Goal: Book appointment/travel/reservation

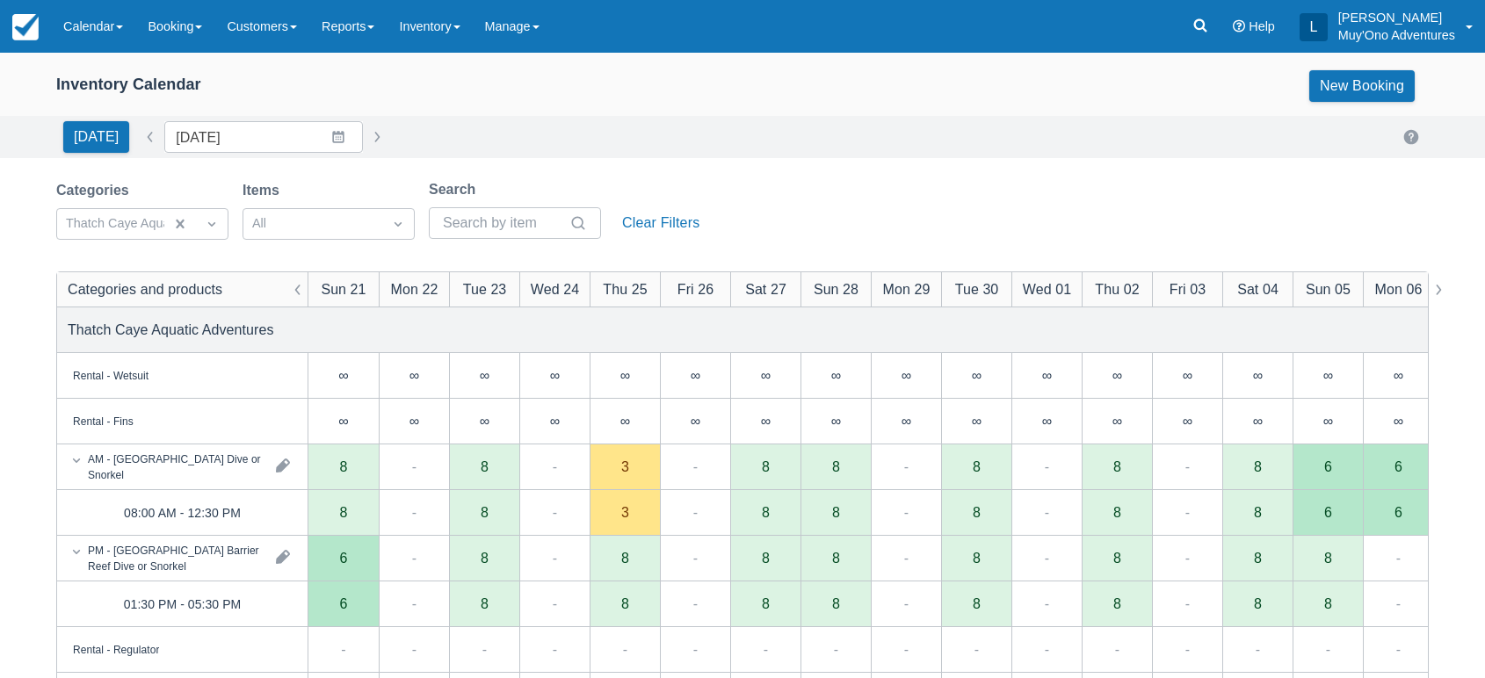
scroll to position [137, 0]
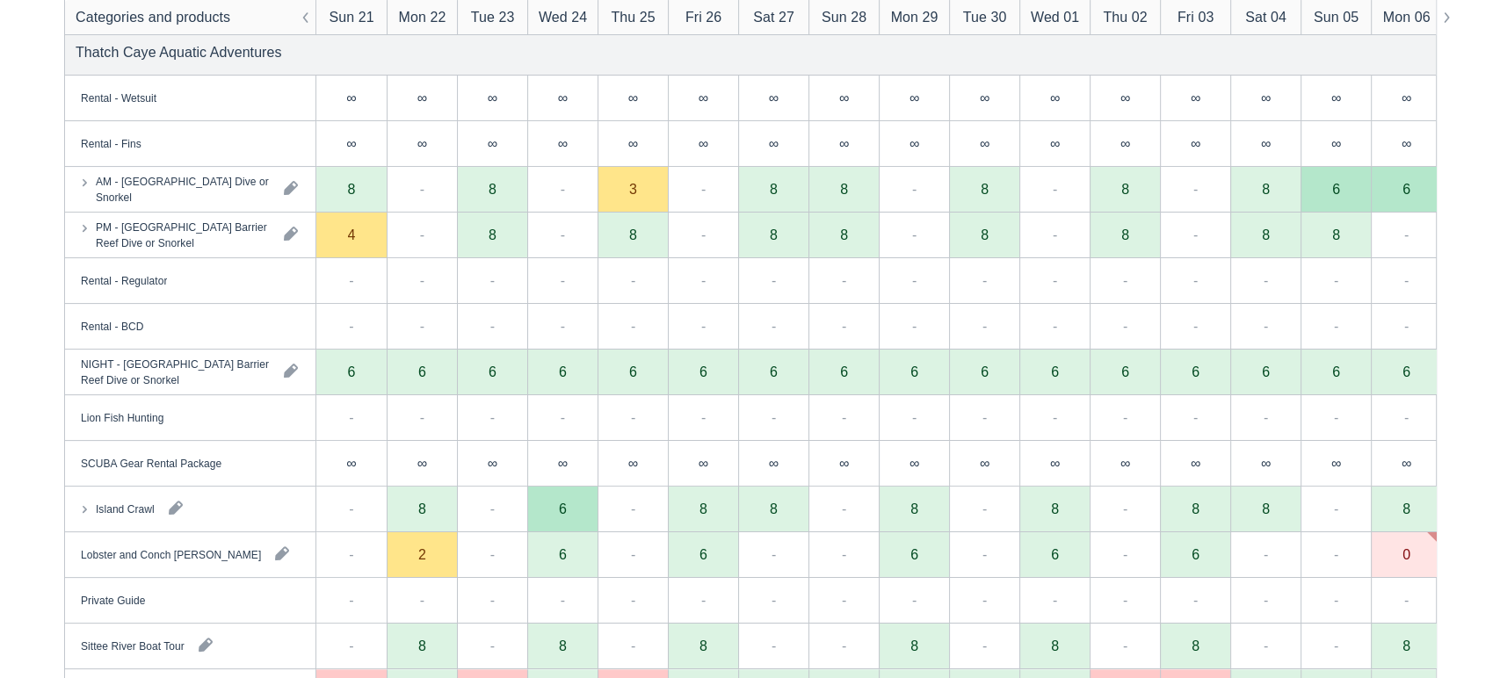
scroll to position [279, 0]
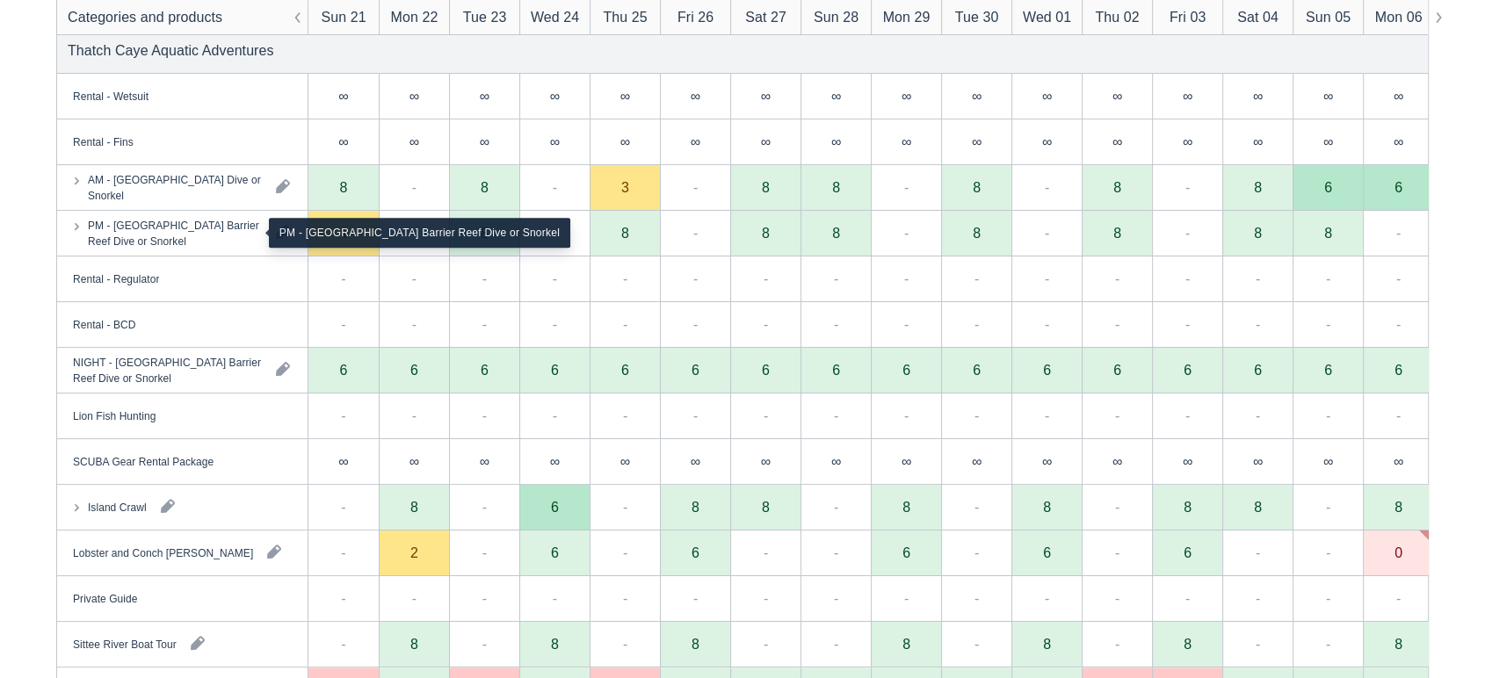
click at [189, 230] on div "PM - [GEOGRAPHIC_DATA] Barrier Reef Dive or Snorkel" at bounding box center [175, 233] width 174 height 32
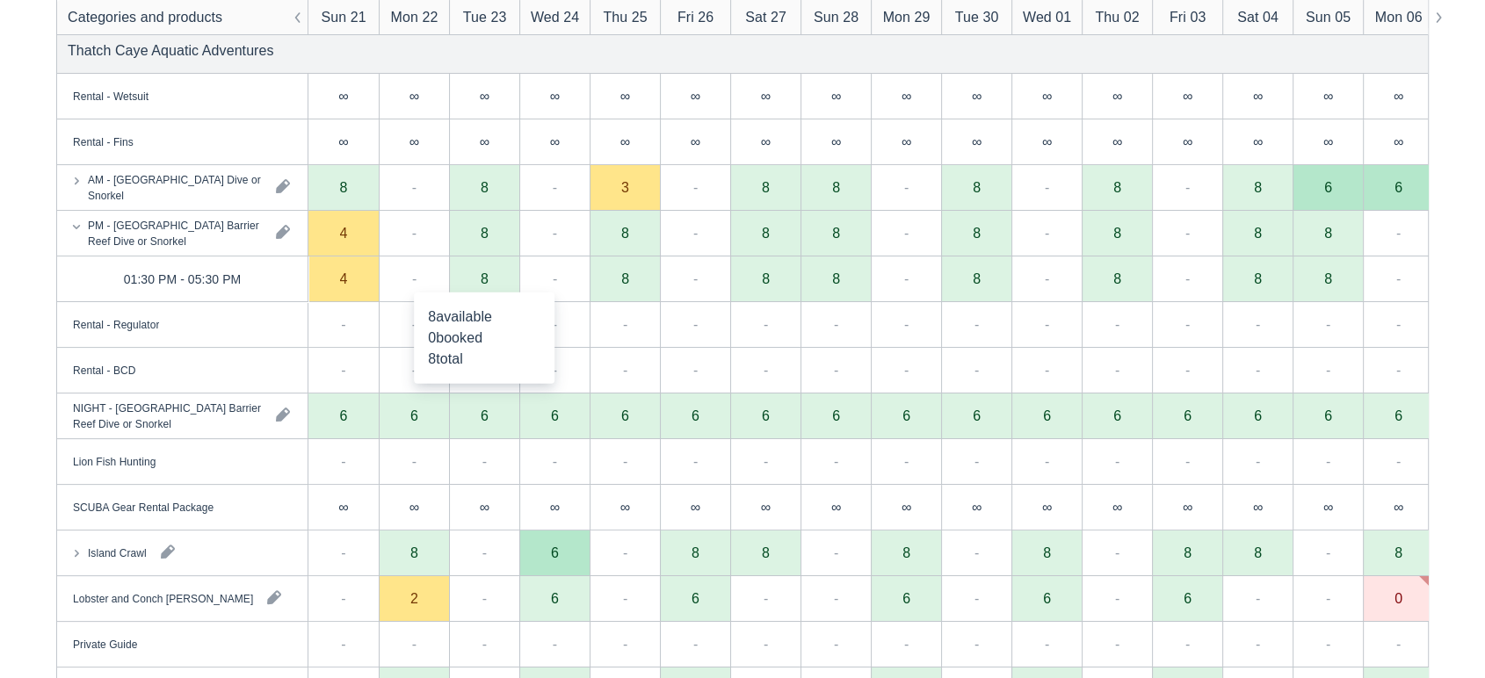
click at [497, 279] on div "8" at bounding box center [484, 280] width 70 height 46
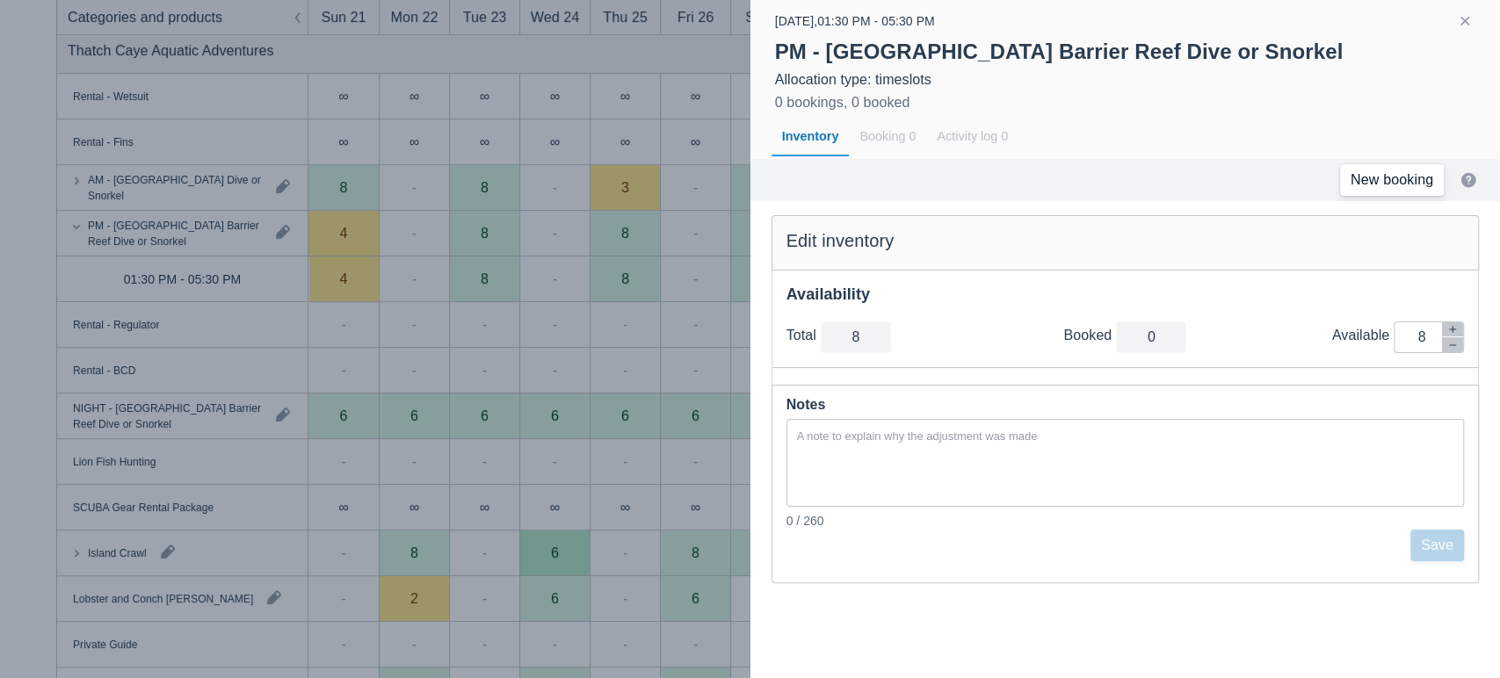
click at [1424, 181] on link "New booking" at bounding box center [1392, 180] width 104 height 32
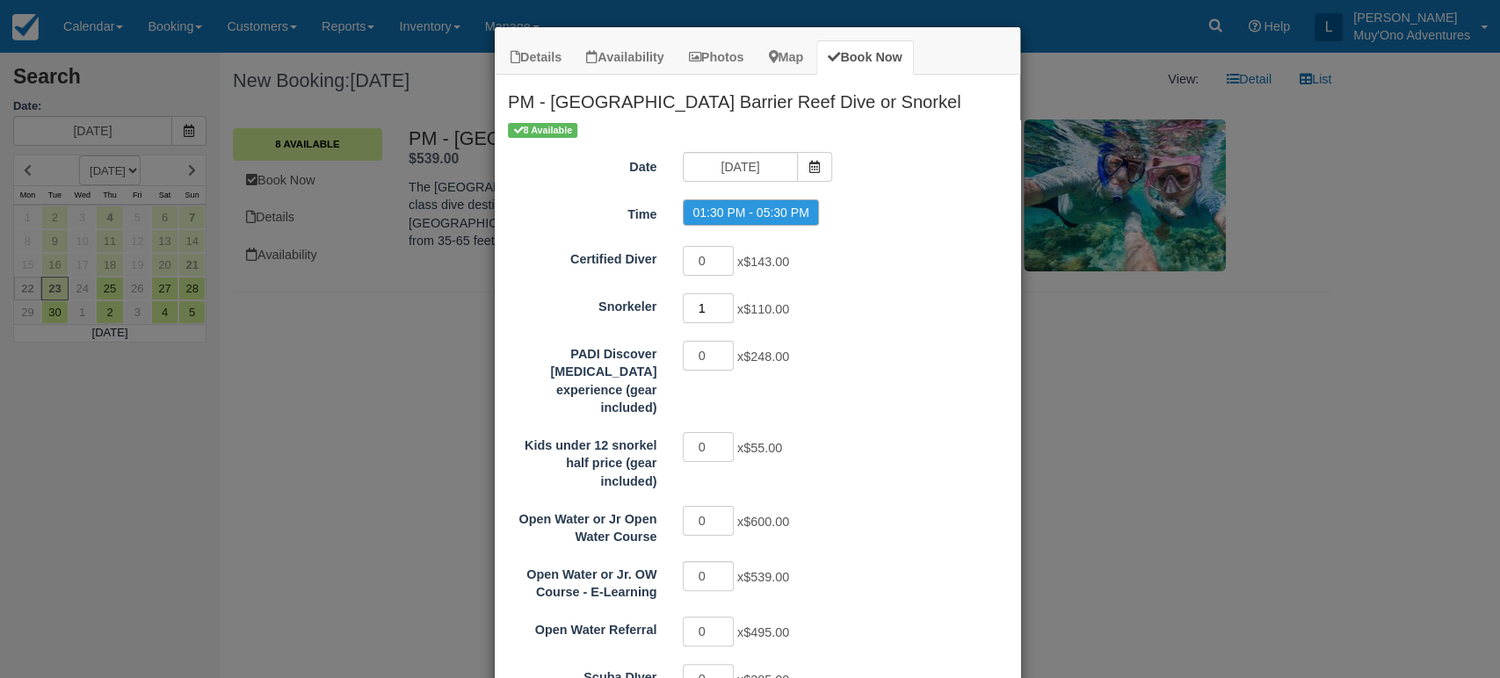
click at [717, 301] on input "1" at bounding box center [708, 309] width 51 height 30
type input "2"
click at [717, 301] on input "2" at bounding box center [708, 309] width 51 height 30
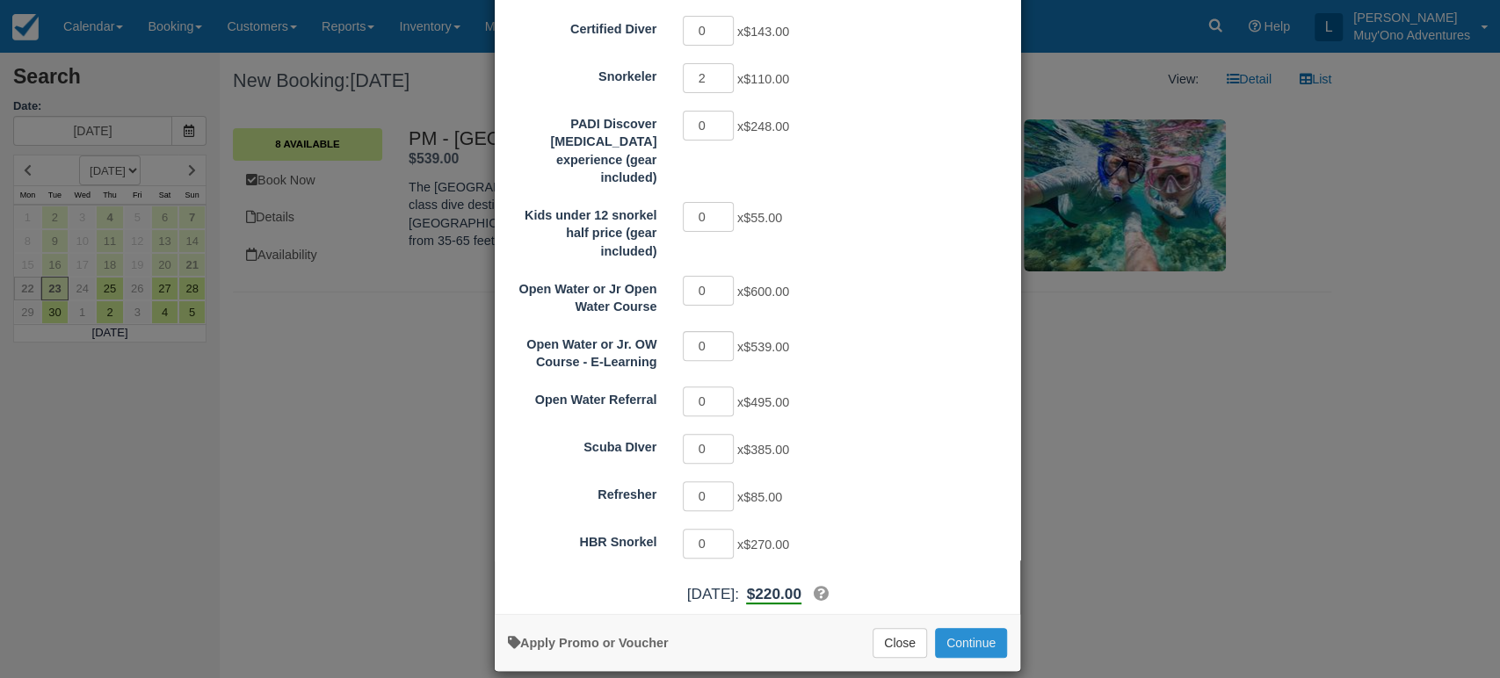
click at [961, 628] on button "Continue" at bounding box center [971, 643] width 72 height 30
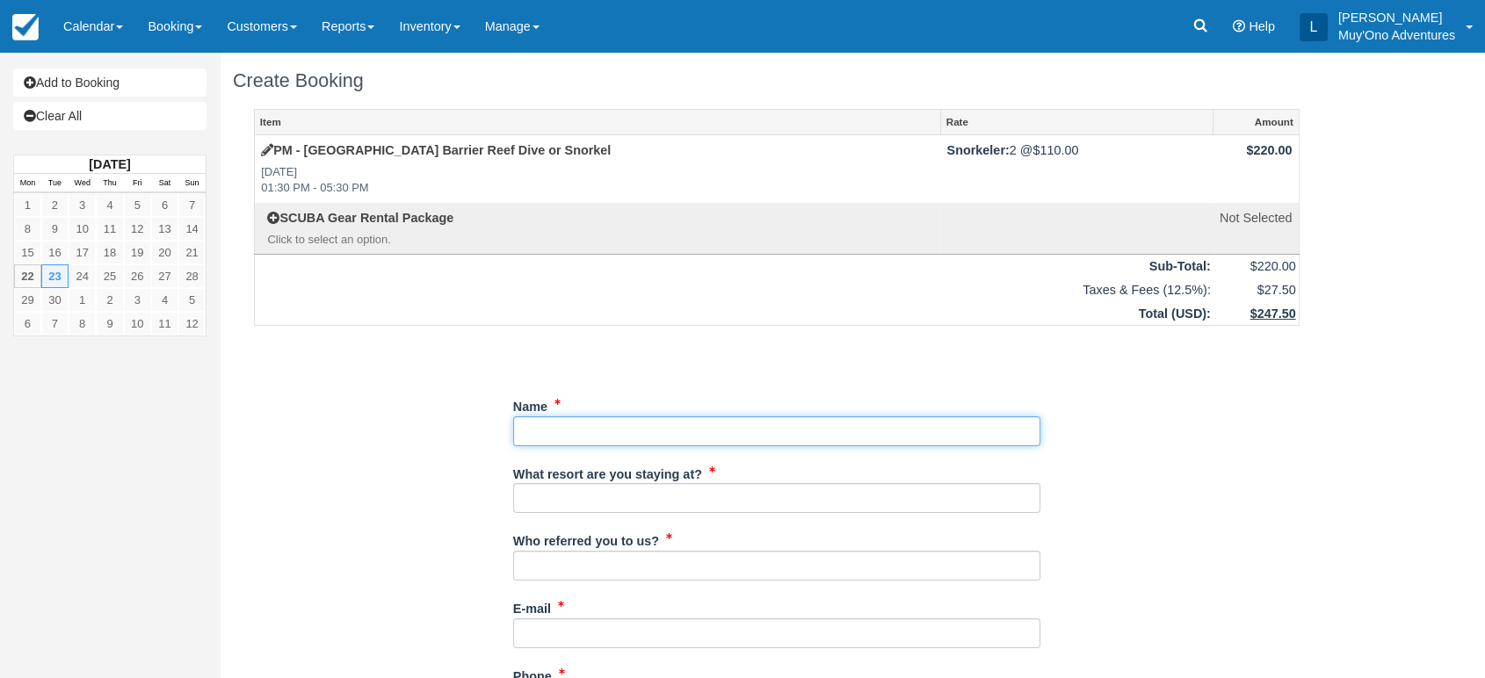
click at [571, 431] on input "Name" at bounding box center [776, 432] width 527 height 30
paste input "Austin Monceaux"
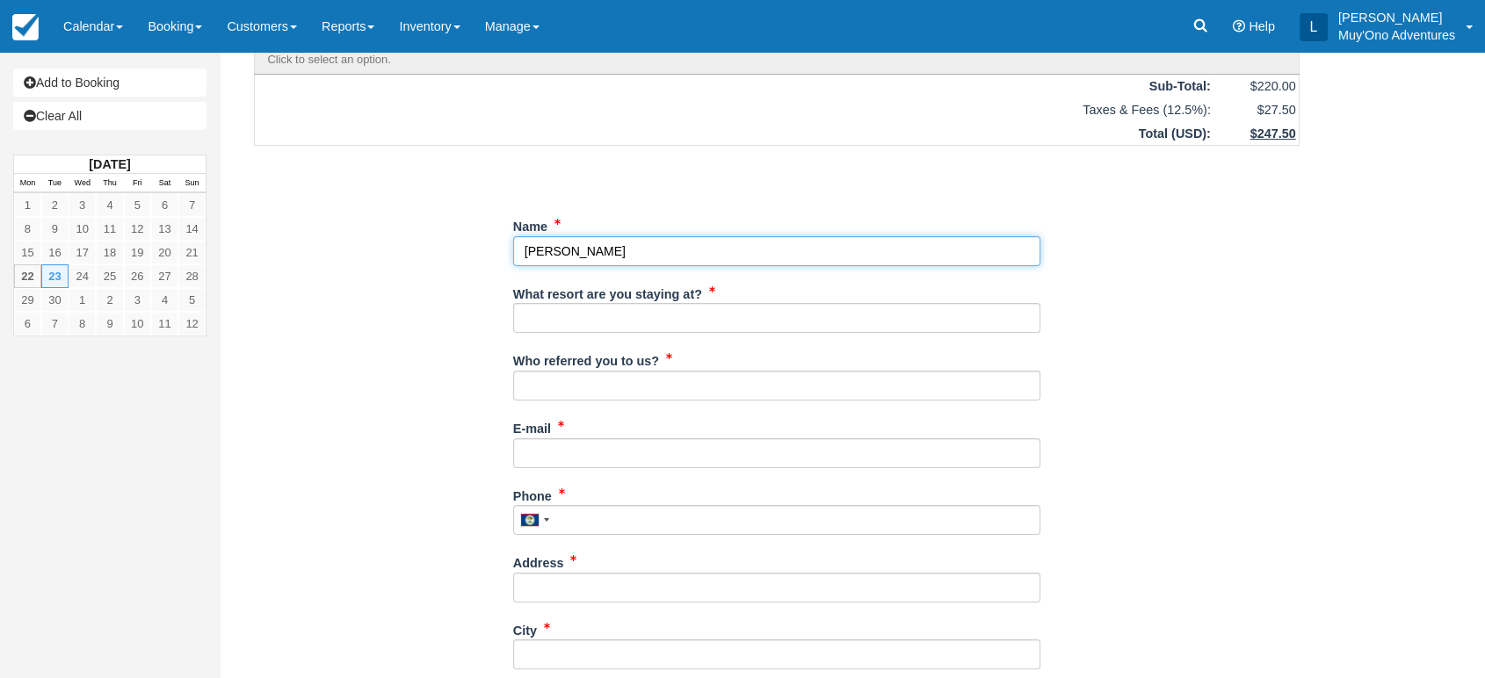
scroll to position [186, 0]
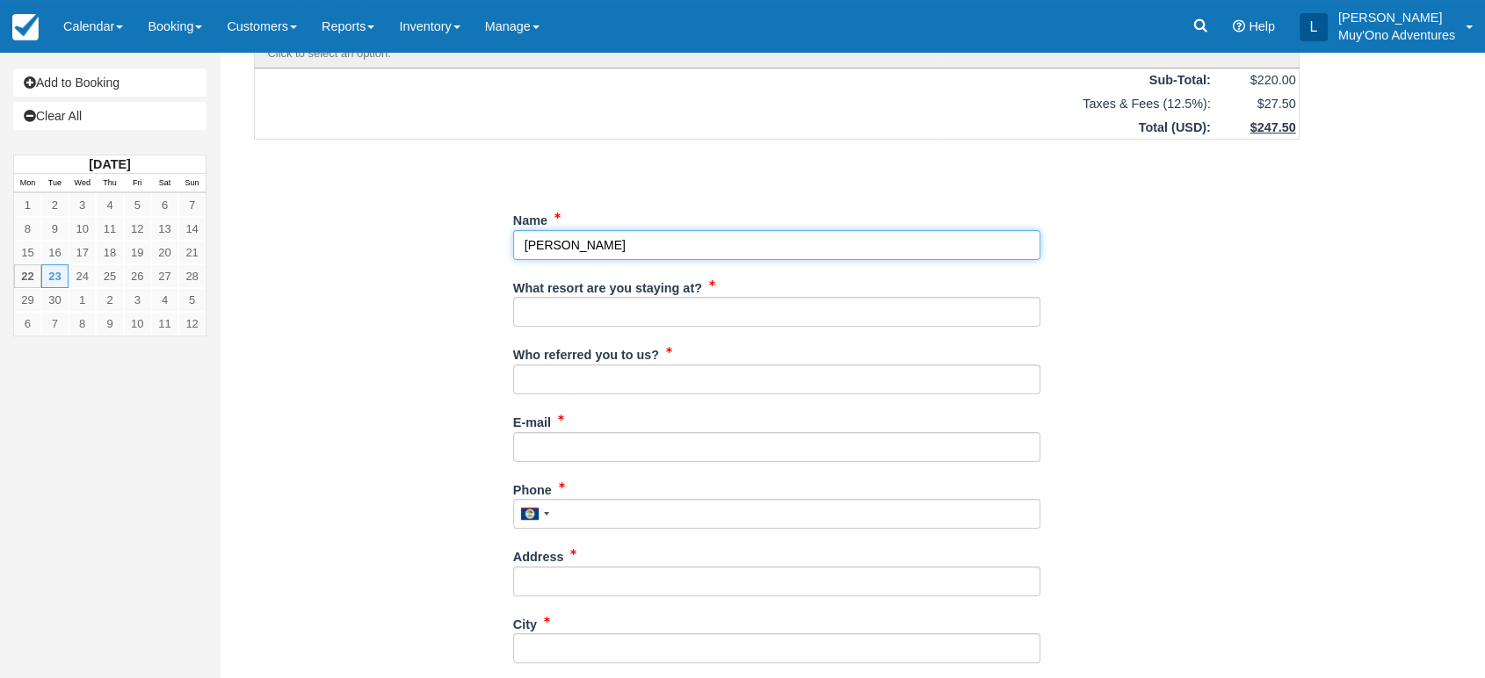
type input "Austin Monceaux"
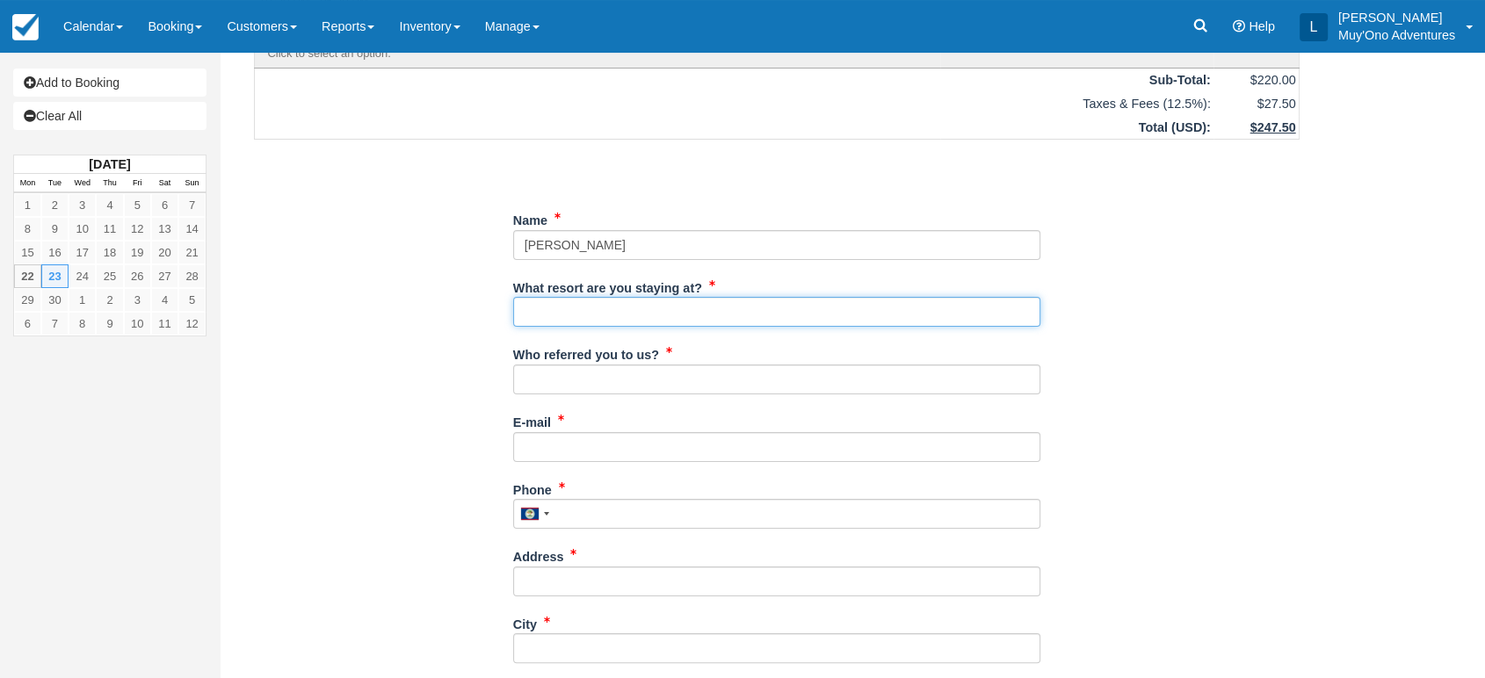
click at [632, 323] on input "What resort are you staying at?" at bounding box center [776, 312] width 527 height 30
type input "Thatch Caye"
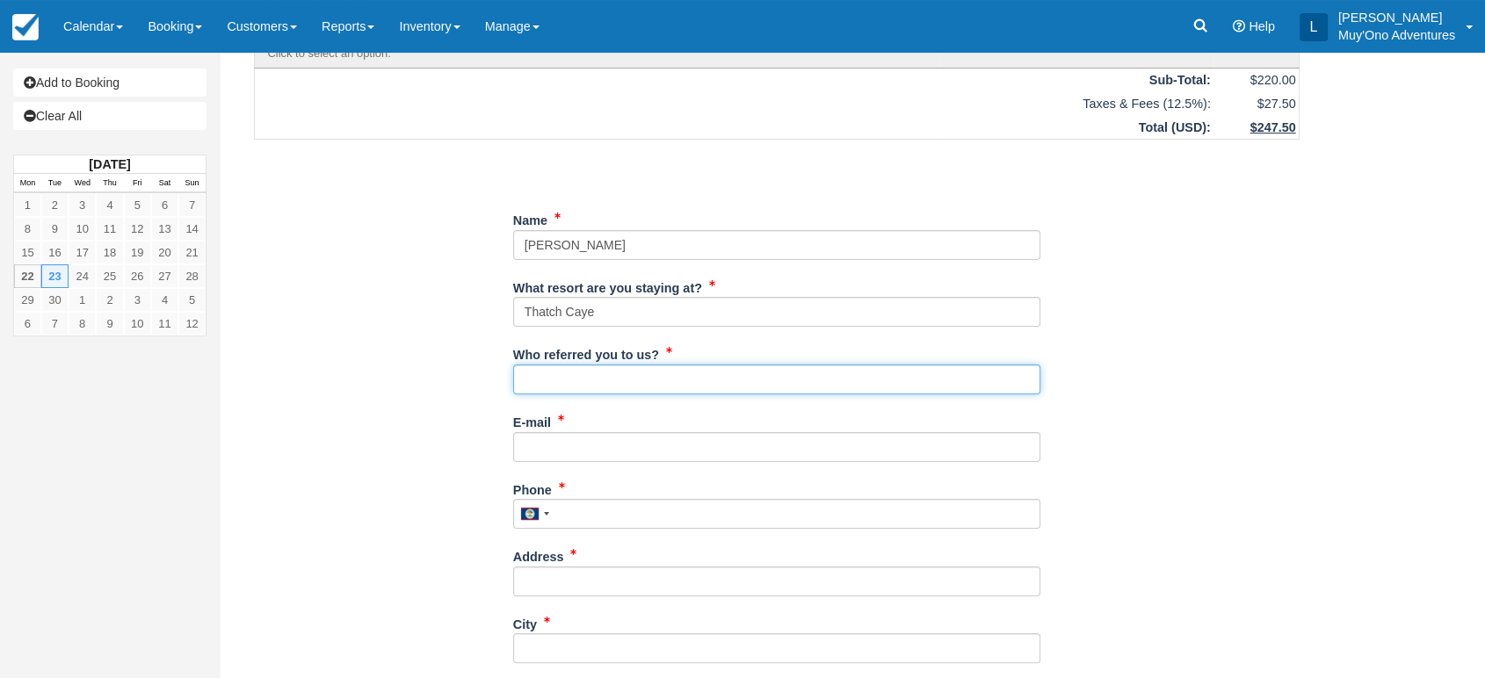
click at [605, 381] on input "Who referred you to us?" at bounding box center [776, 380] width 527 height 30
type input "LUIS"
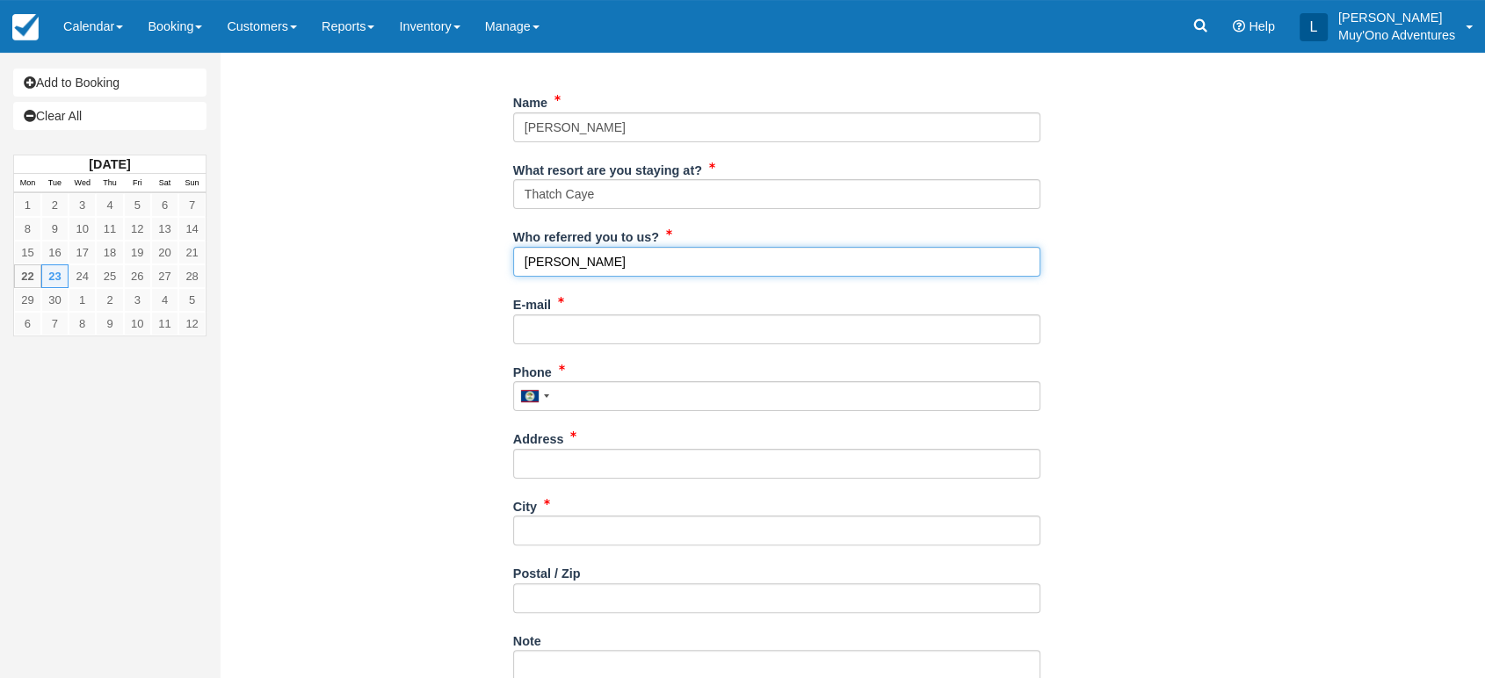
scroll to position [305, 0]
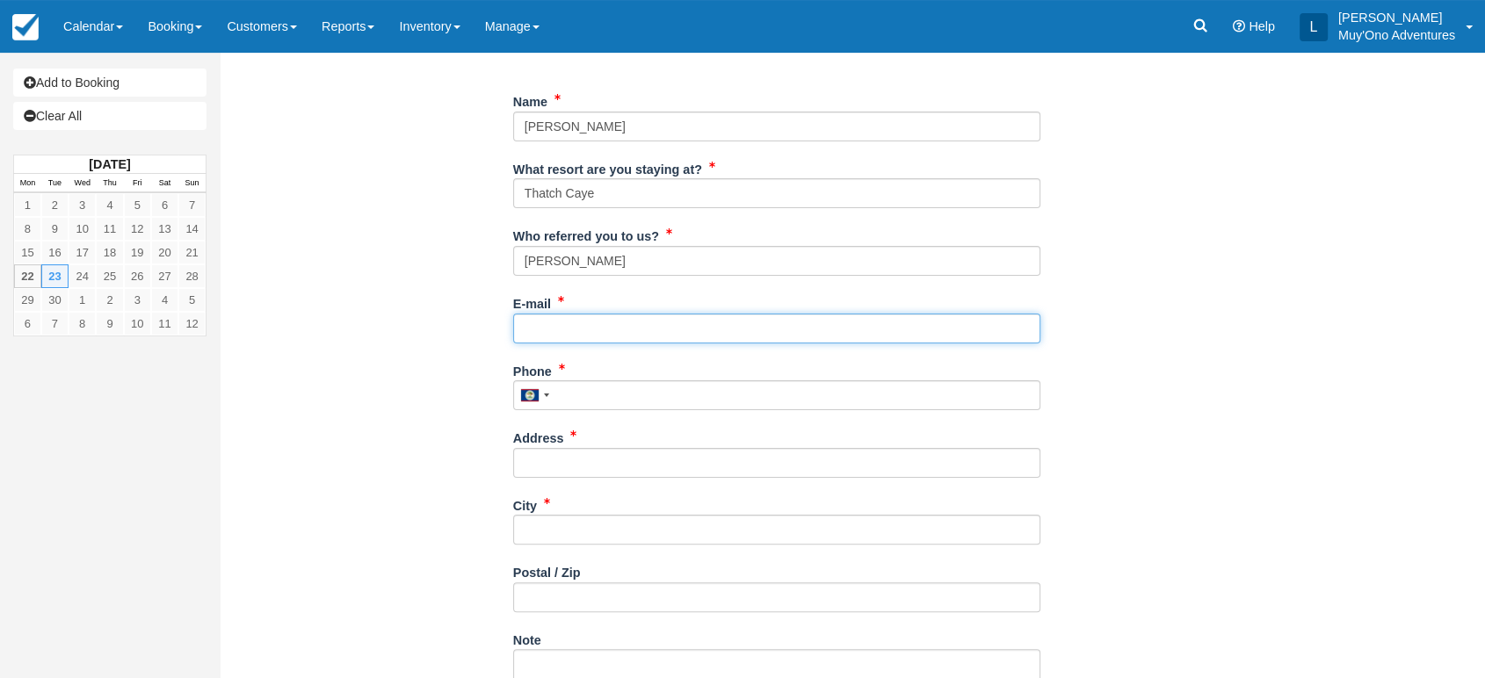
click at [525, 317] on input "E-mail" at bounding box center [776, 329] width 527 height 30
paste input "amonceaux@hotmail.com"
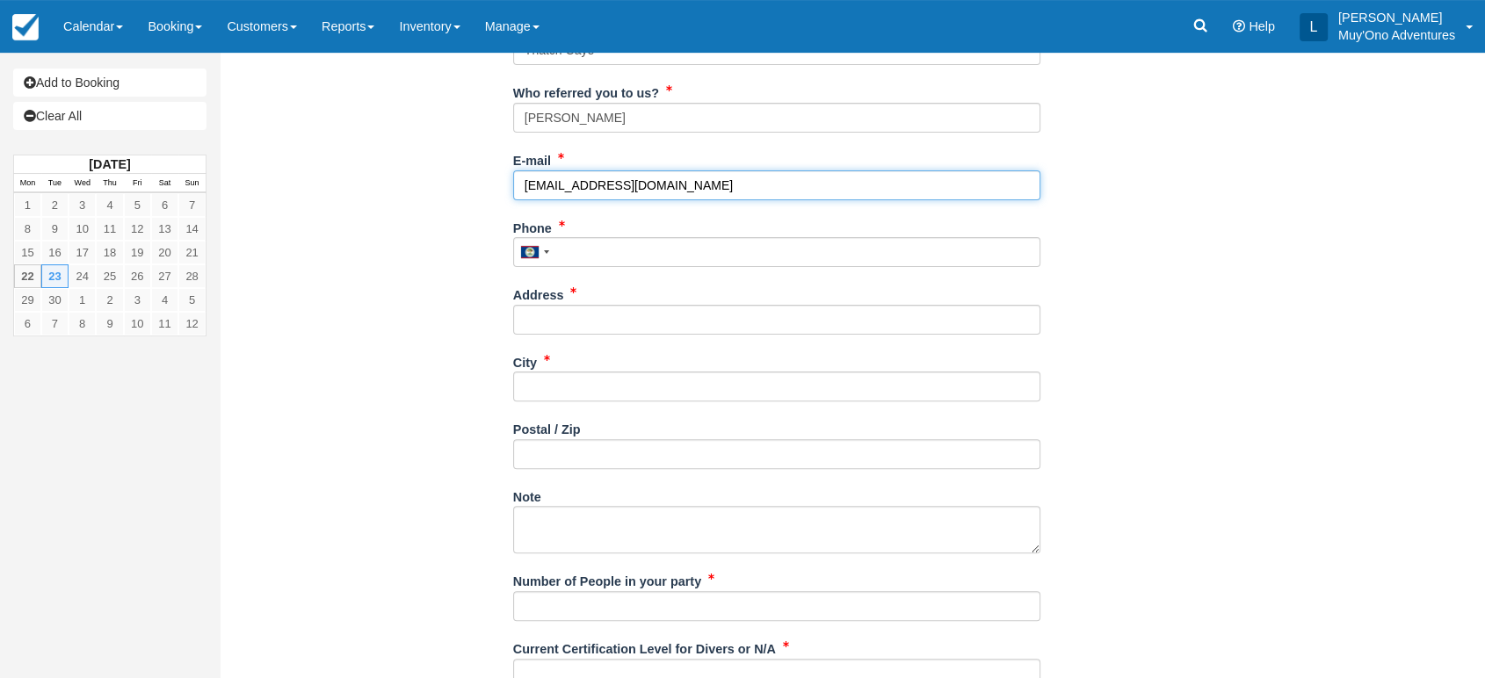
scroll to position [452, 0]
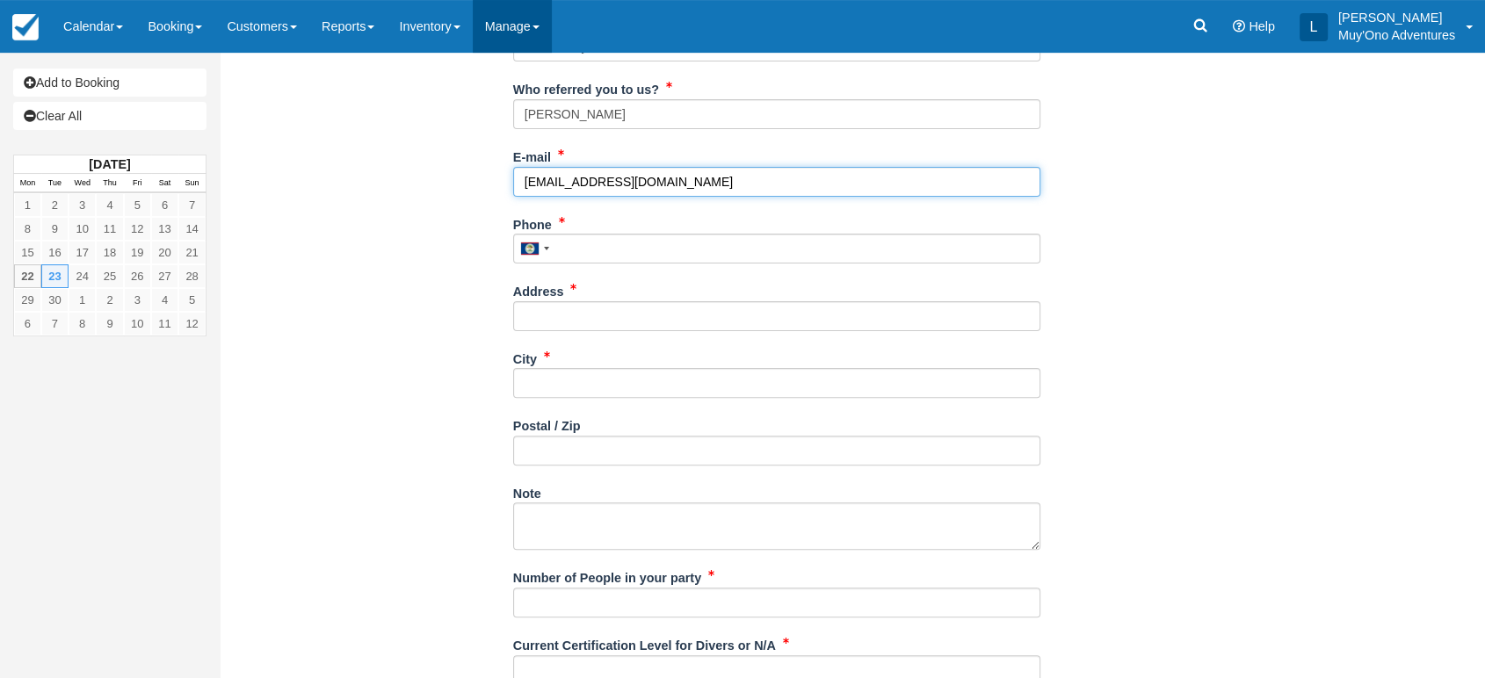
type input "amonceaux@hotmail.com"
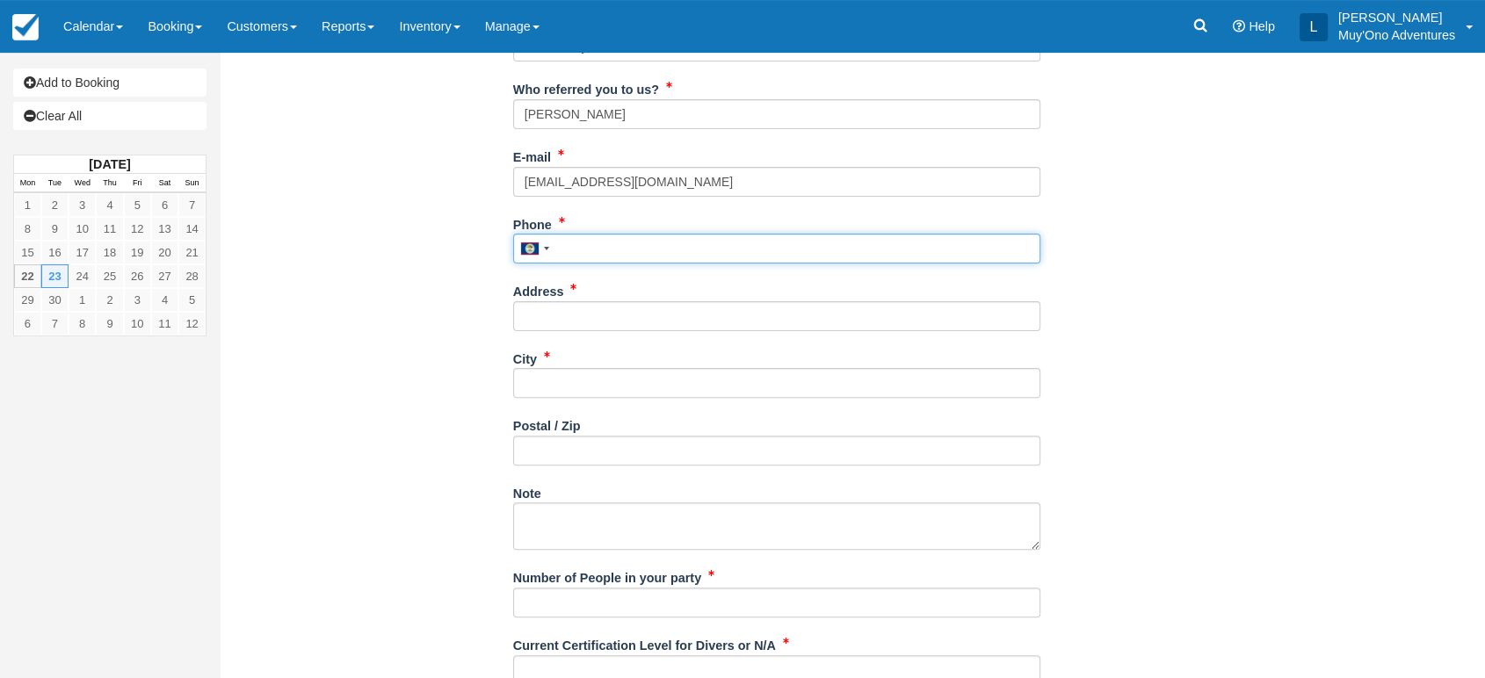
click at [591, 249] on input "Phone" at bounding box center [776, 249] width 527 height 30
paste input "3374279617"
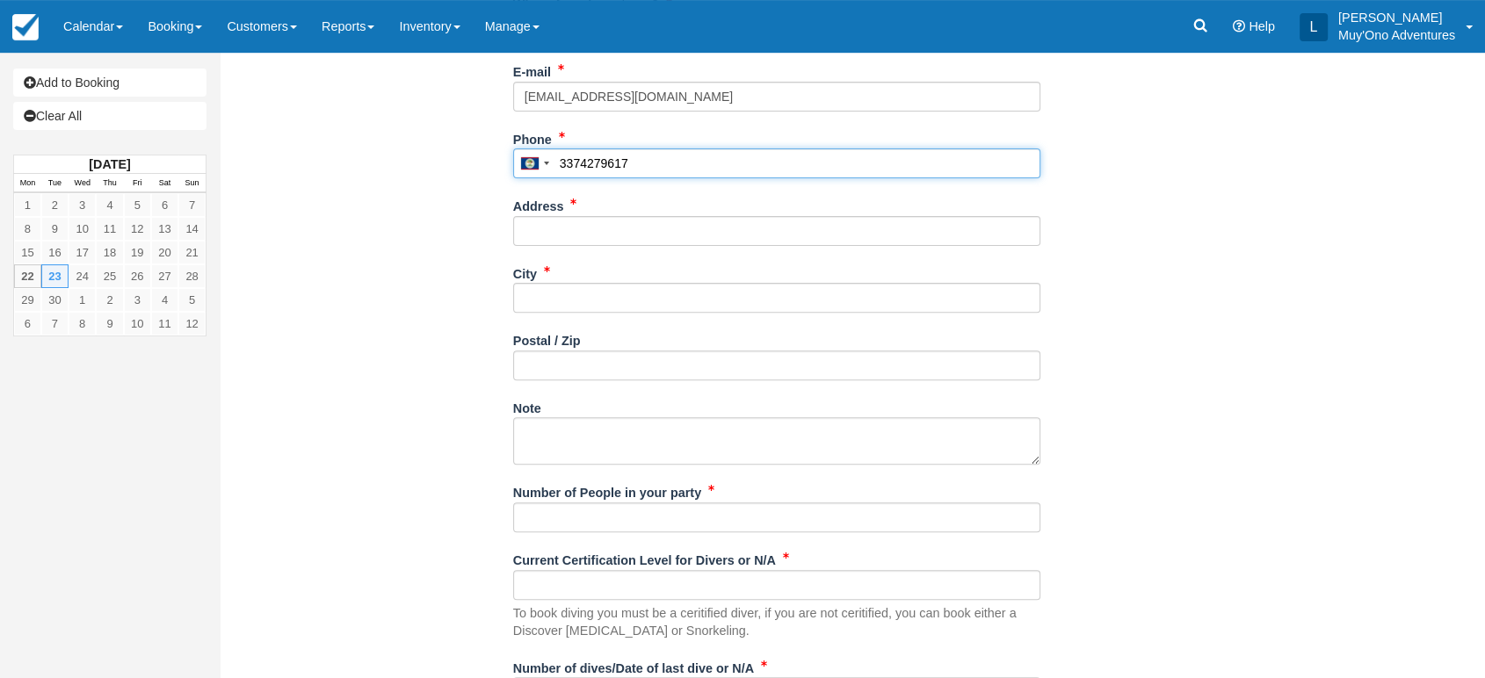
scroll to position [538, 0]
type input "3374279617"
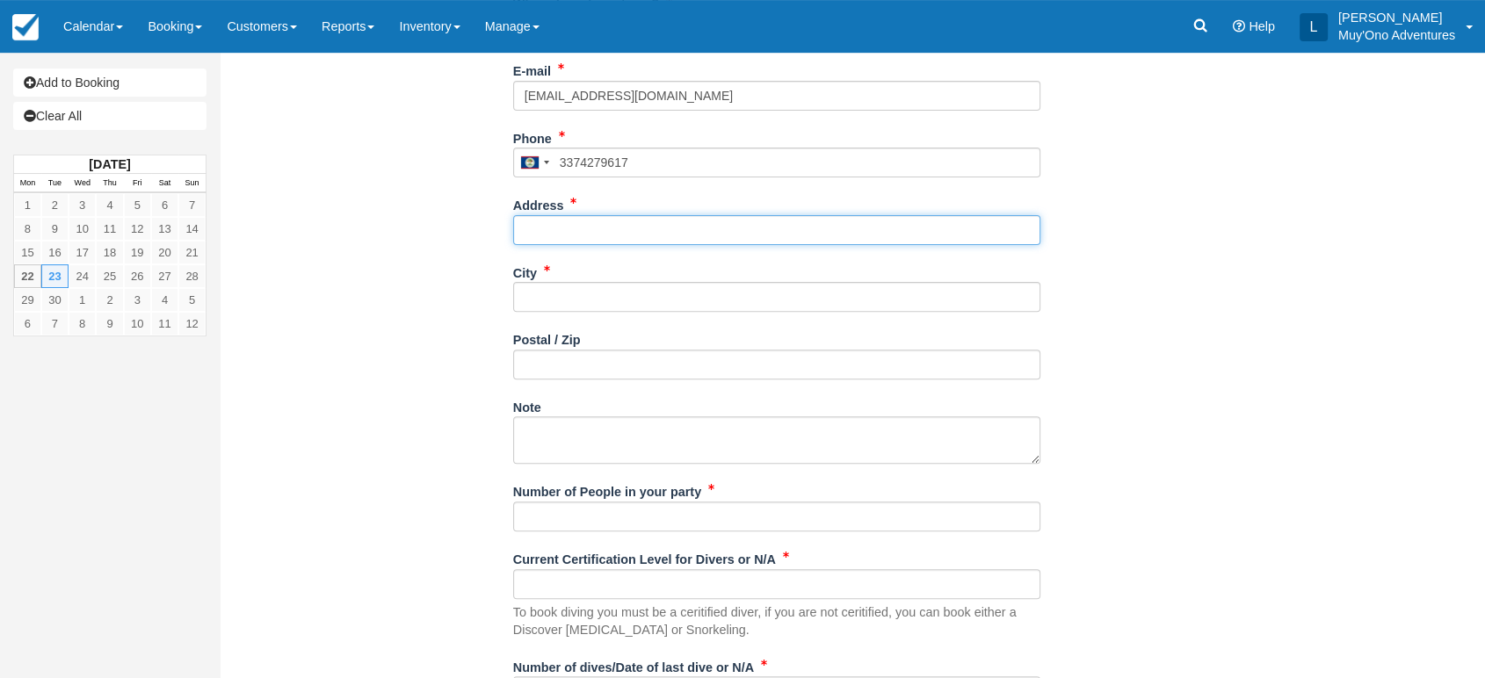
click at [576, 227] on input "Address" at bounding box center [776, 230] width 527 height 30
paste input "1909 Pointe Noir Rd."
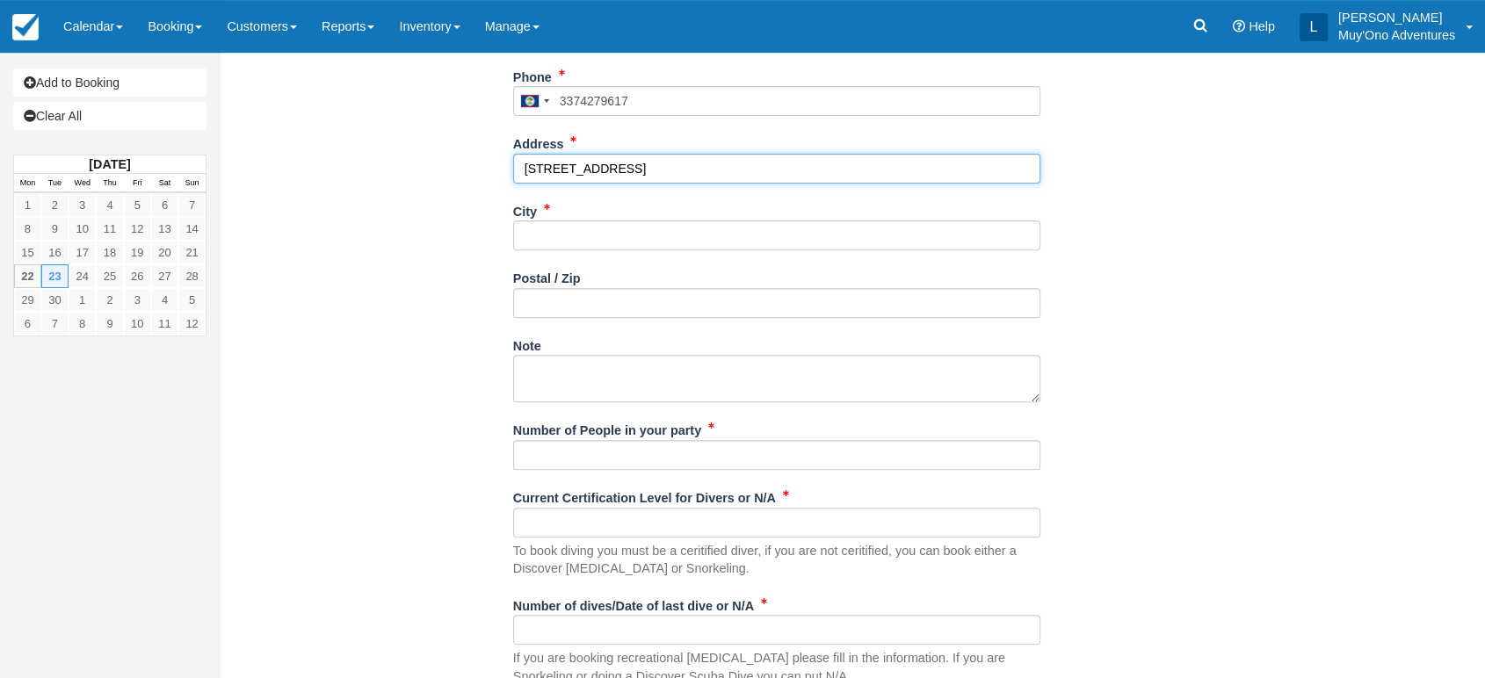
scroll to position [605, 0]
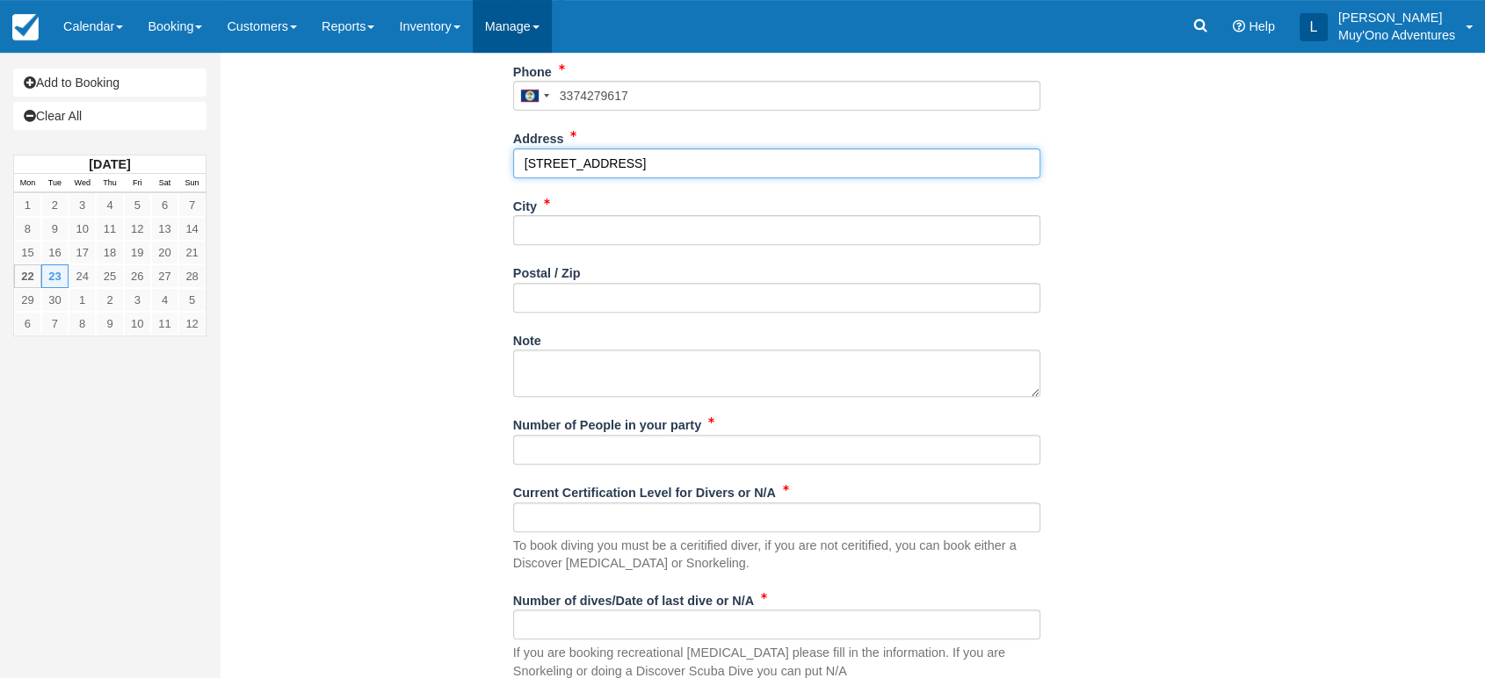
type input "1909 Pointe Noir Rd."
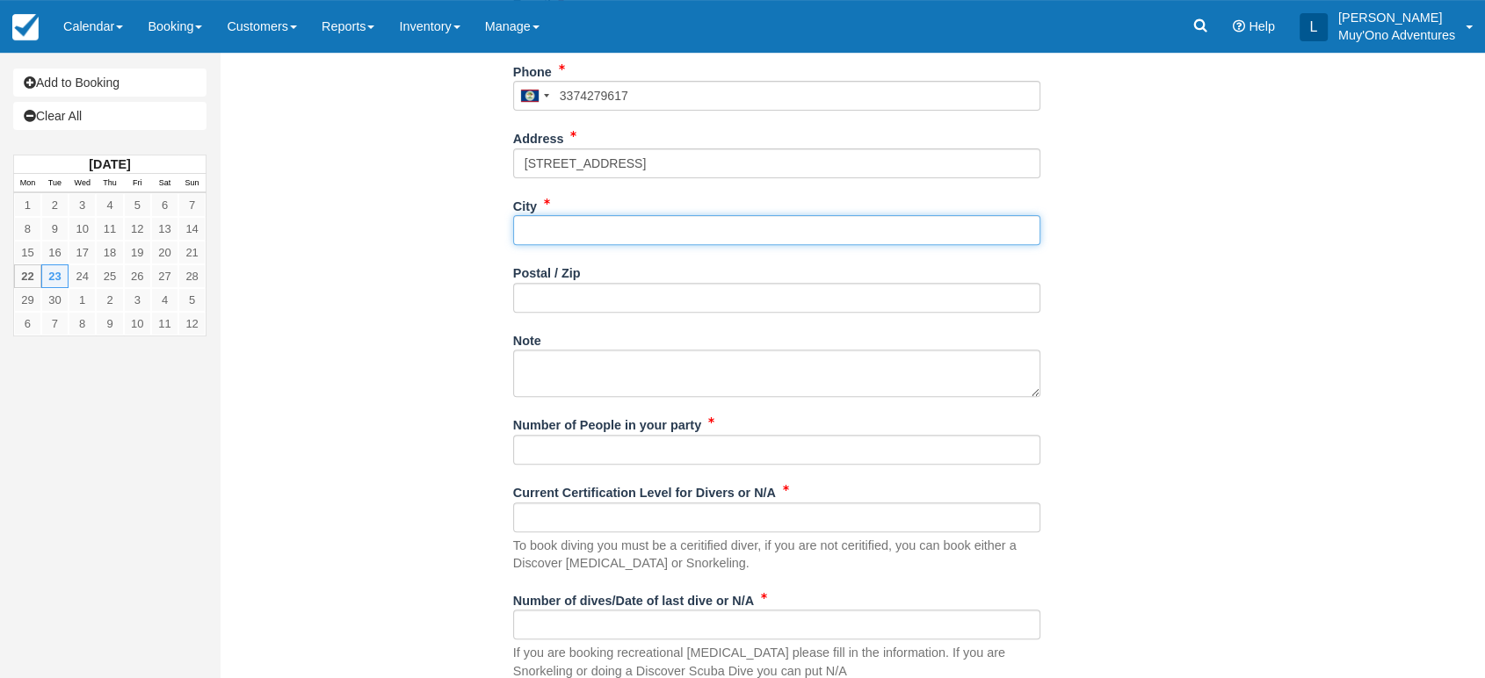
click at [631, 241] on input "City" at bounding box center [776, 230] width 527 height 30
paste input "Branch"
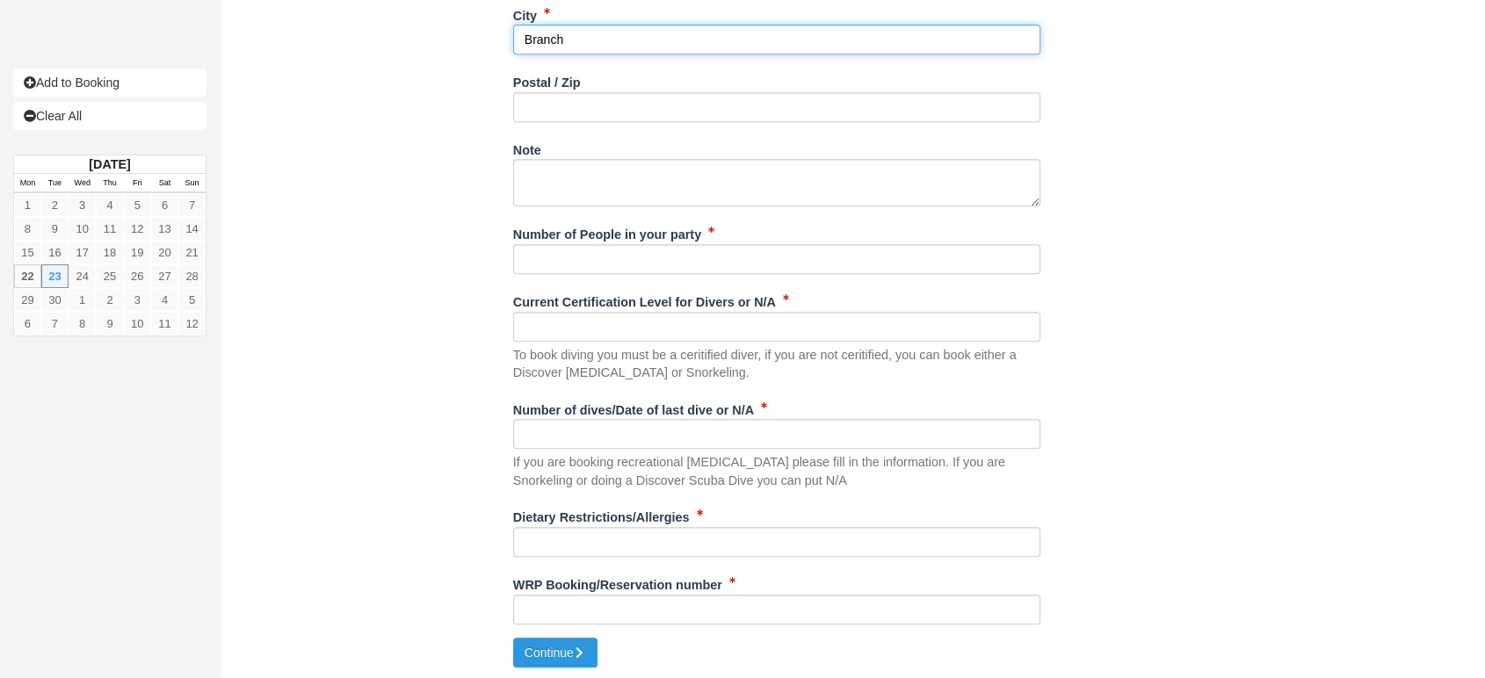
type input "Branch"
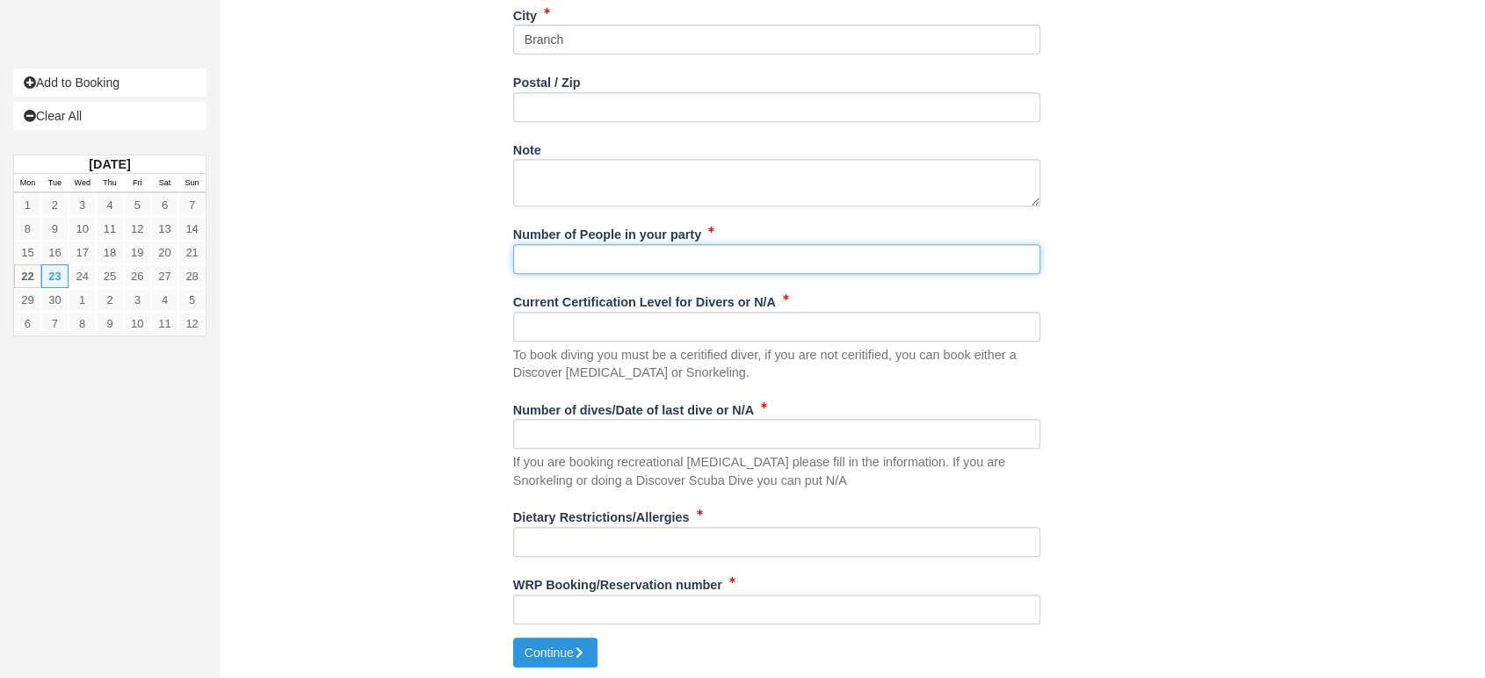
click at [612, 260] on input "Number of People in your party" at bounding box center [776, 259] width 527 height 30
type input "na"
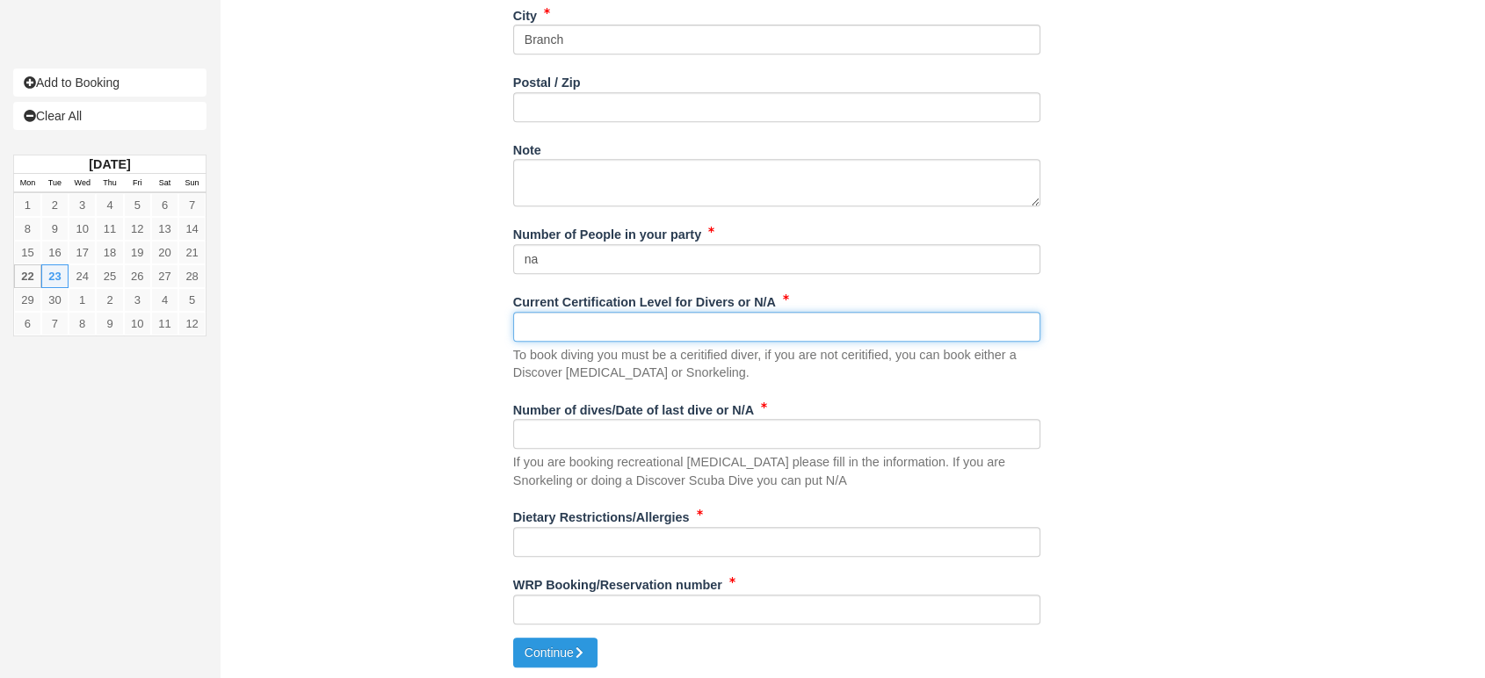
click at [567, 320] on input "Current Certification Level for Divers or N/A" at bounding box center [776, 327] width 527 height 30
type input "na"
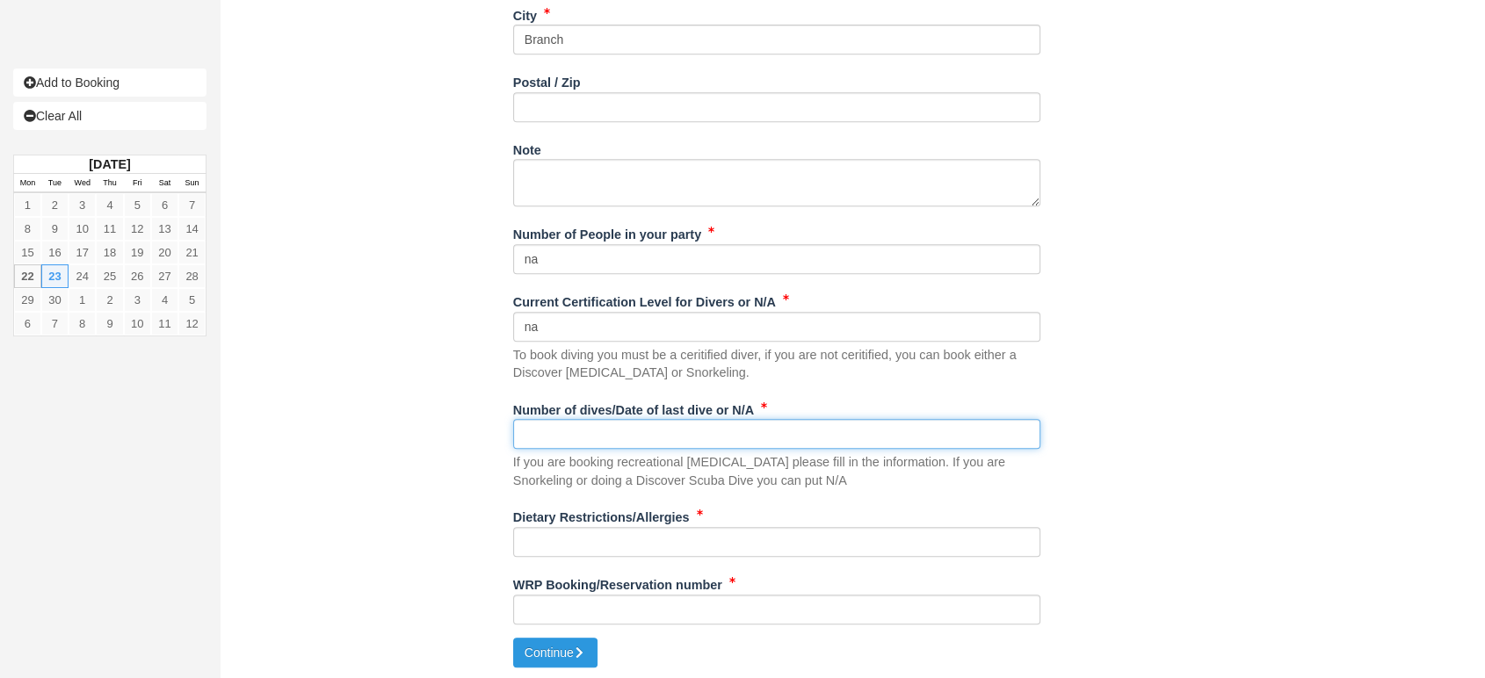
click at [529, 434] on input "Number of dives/Date of last dive or N/A" at bounding box center [776, 434] width 527 height 30
type input "na"
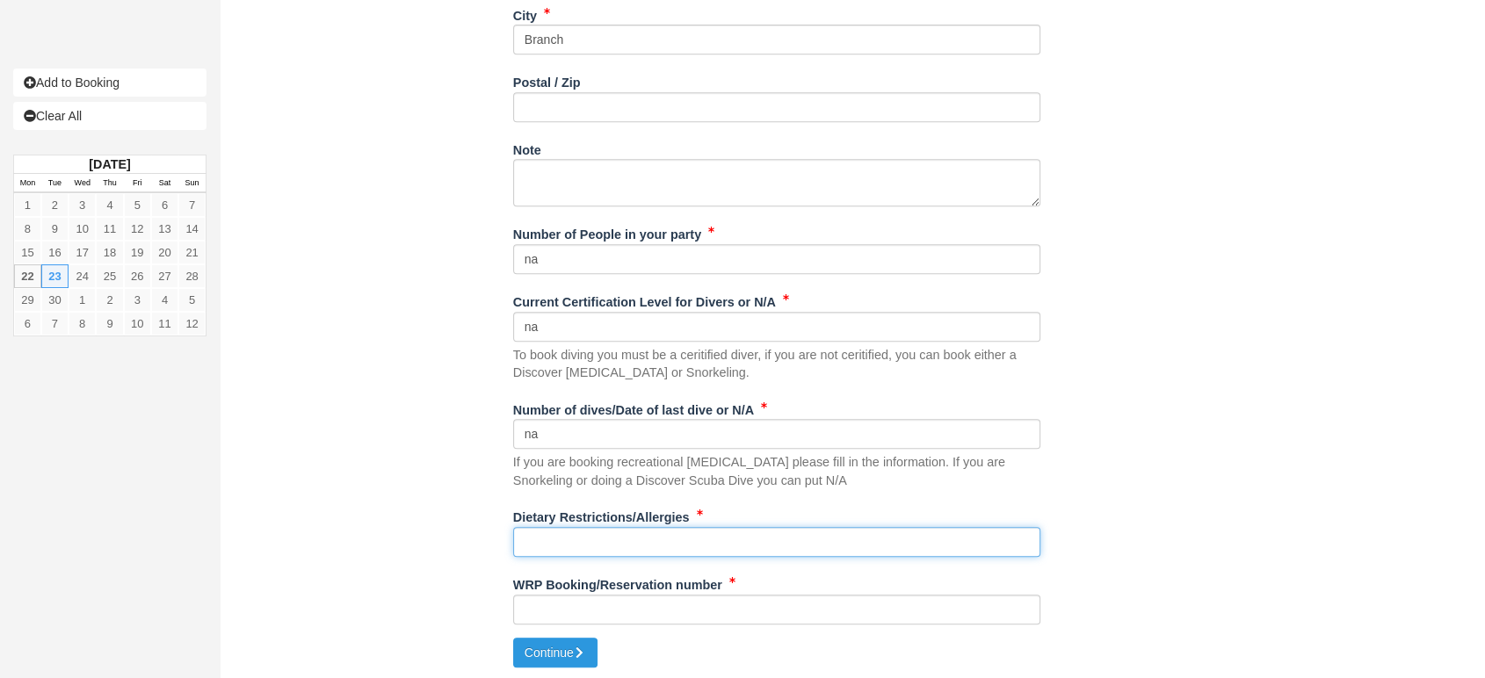
click at [534, 536] on input "Dietary Restrictions/Allergies" at bounding box center [776, 542] width 527 height 30
type input "na"
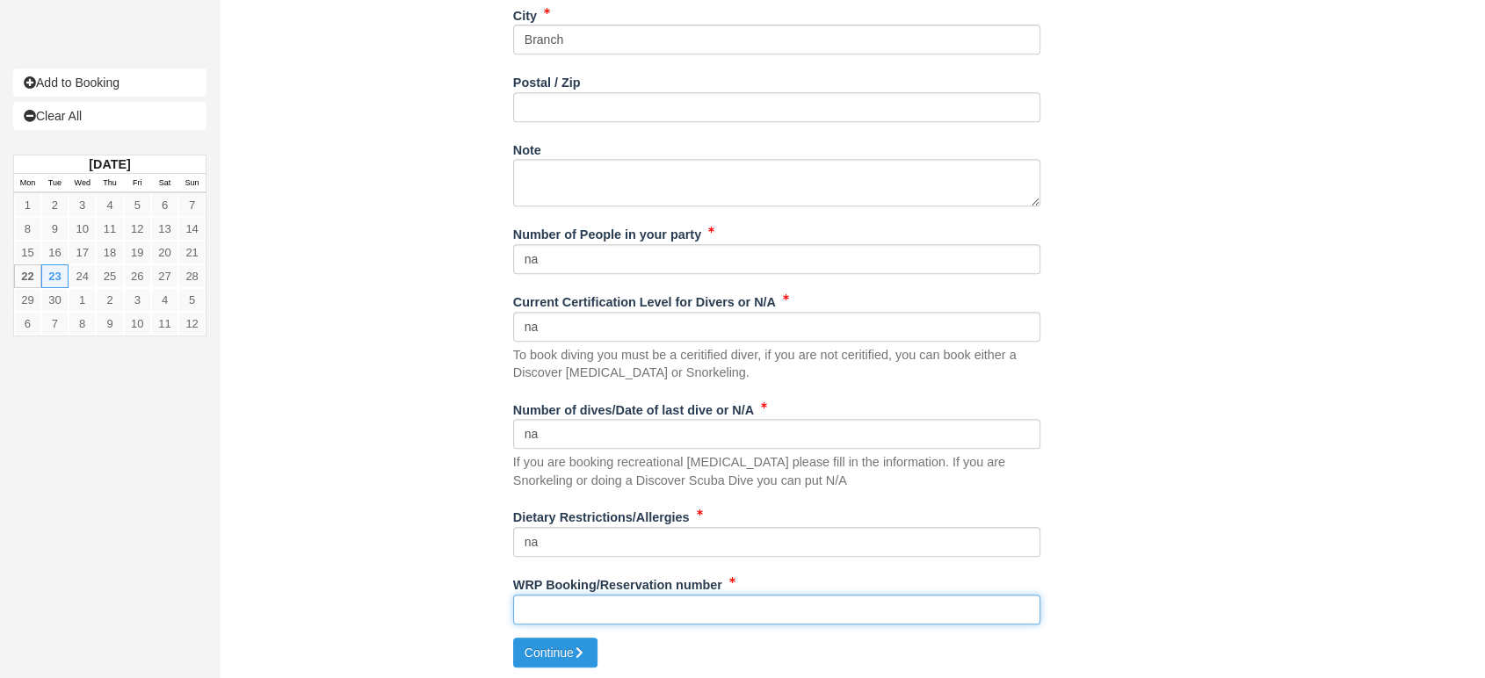
click at [528, 610] on input "WRP Booking/Reservation number" at bounding box center [776, 610] width 527 height 30
paste input "#BB25071418069059"
type input "#BB25071418069059"
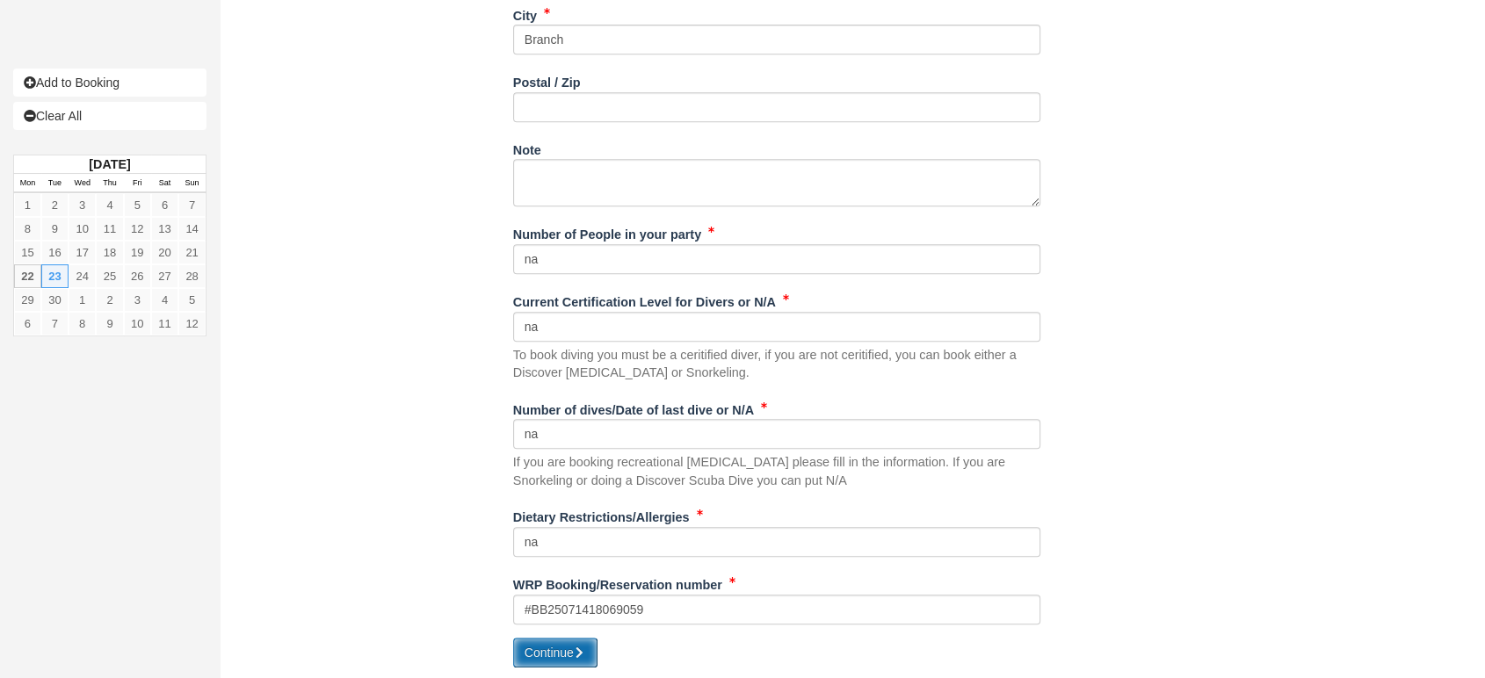
click at [555, 643] on button "Continue" at bounding box center [555, 653] width 84 height 30
type input "+5013374279617"
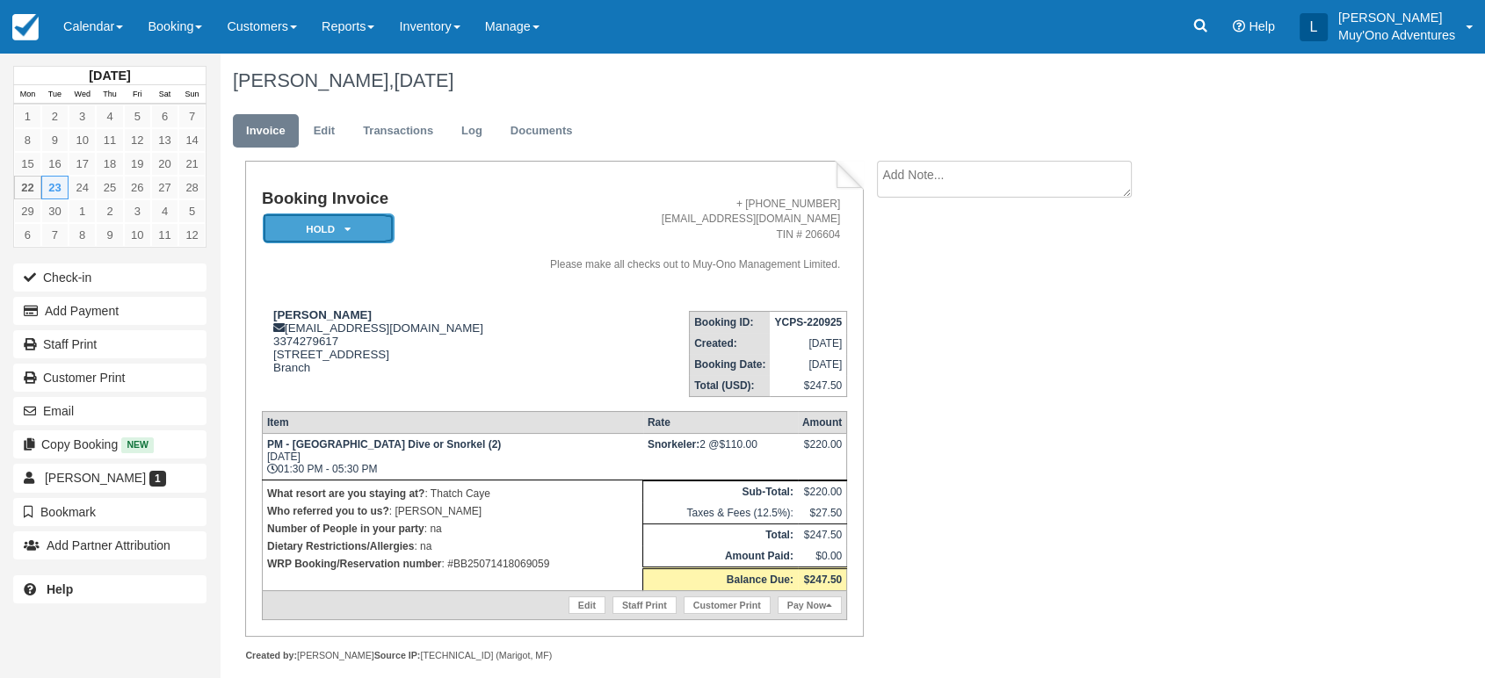
click at [356, 221] on em "HOLD" at bounding box center [329, 229] width 132 height 31
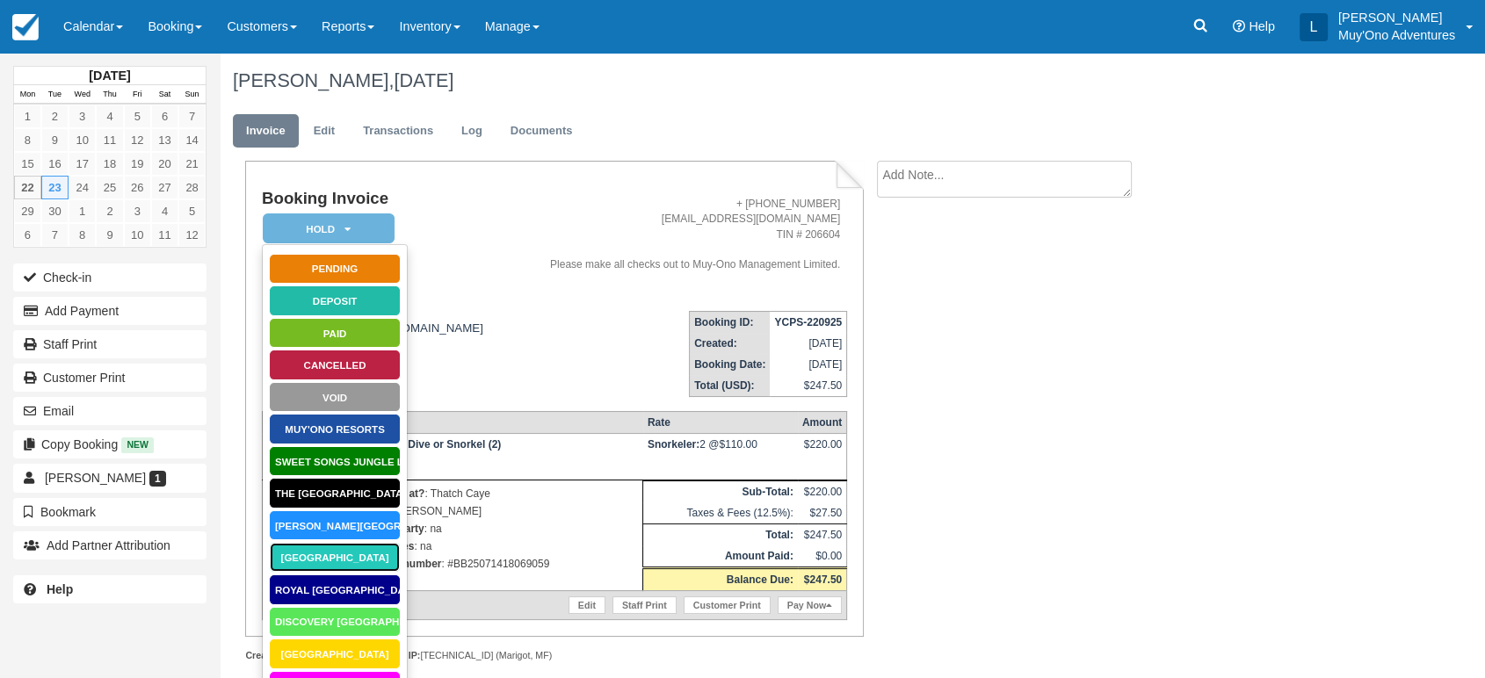
click at [315, 553] on link "Thatch Caye Resort" at bounding box center [335, 557] width 132 height 31
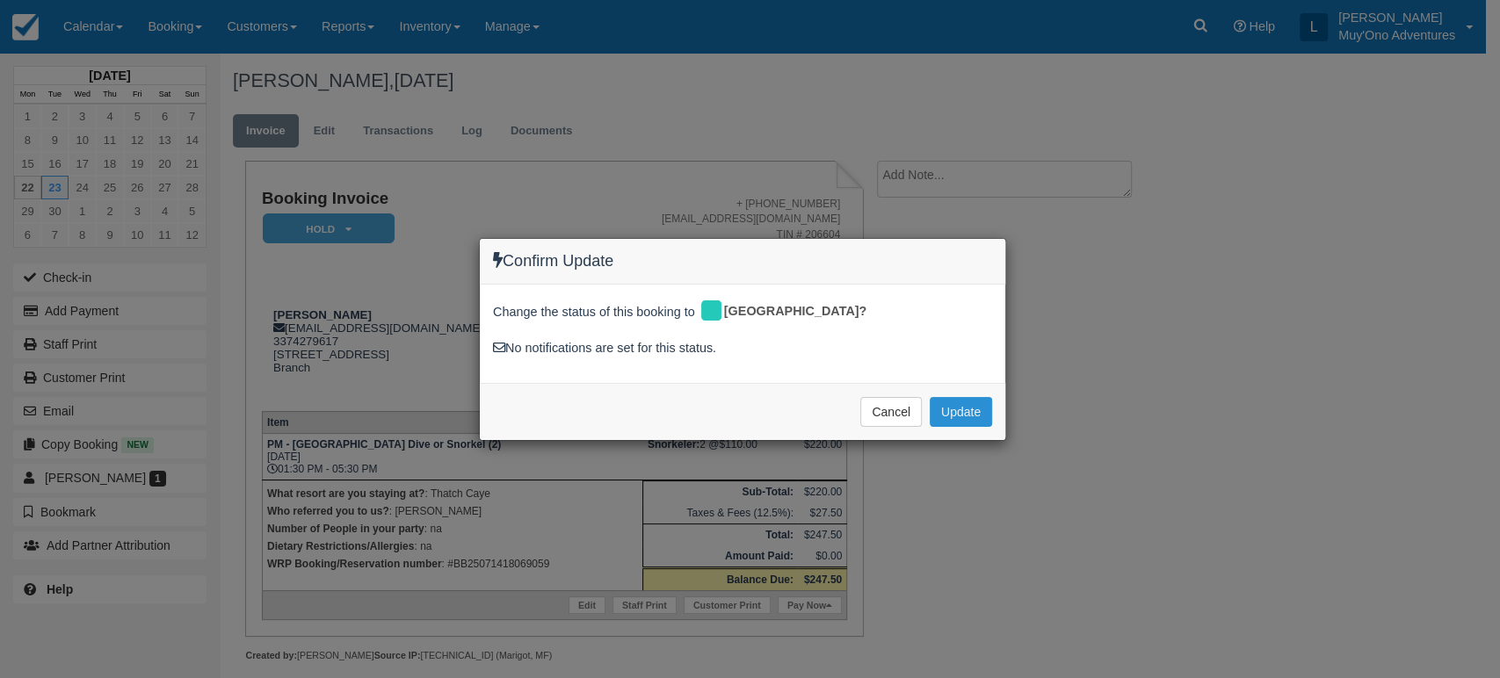
click at [968, 401] on button "Update" at bounding box center [961, 412] width 62 height 30
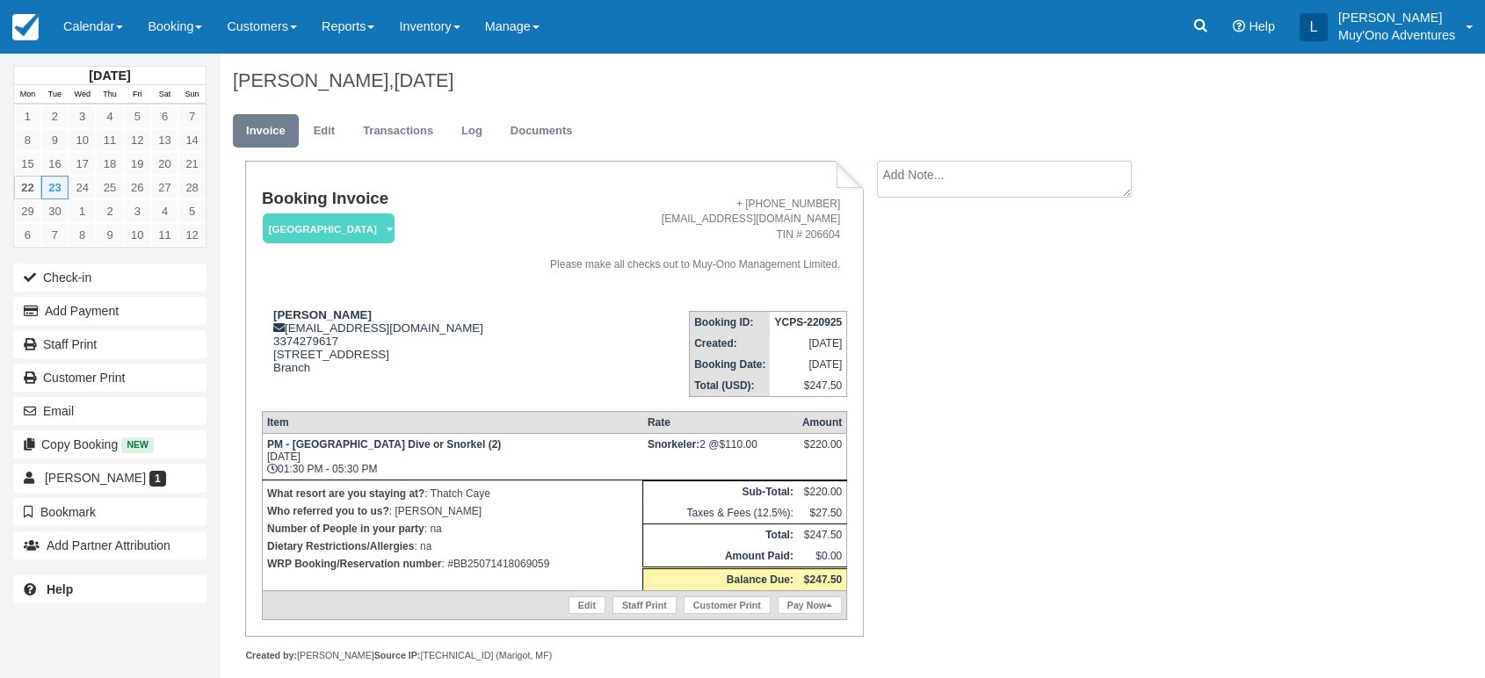
click at [816, 320] on strong "YCPS-220925" at bounding box center [808, 322] width 68 height 12
copy tbody "YCPS-220925"
